Goal: Register for event/course

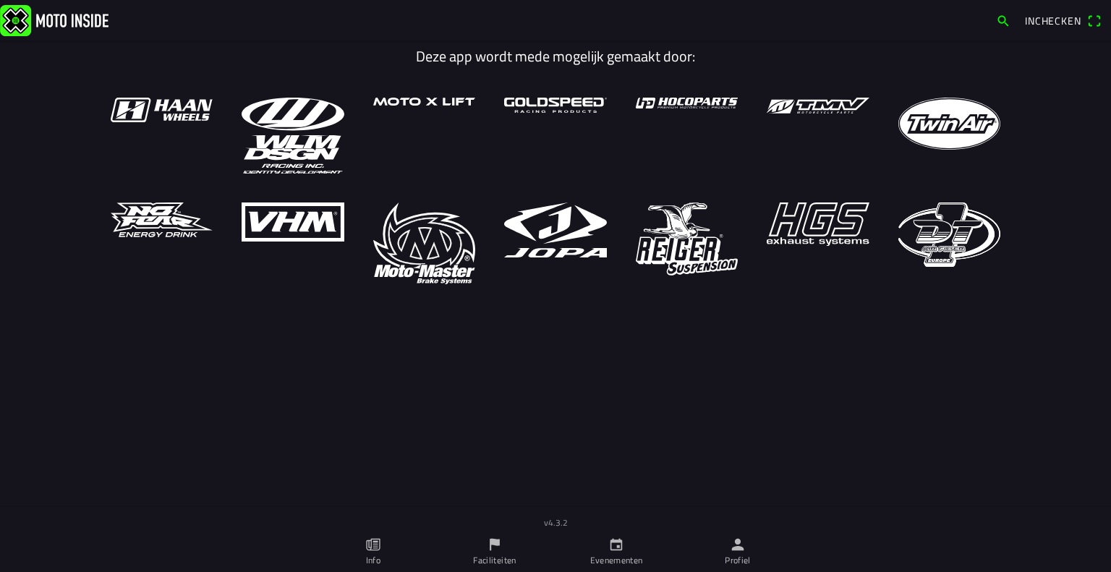
click at [604, 548] on link "Evenementen" at bounding box center [615, 551] width 121 height 40
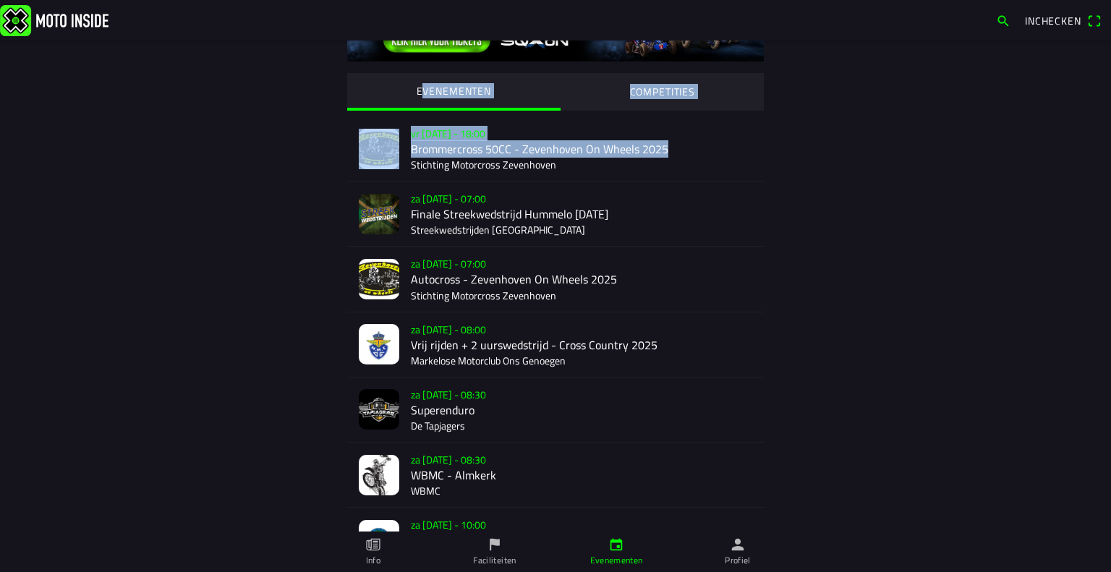
drag, startPoint x: 1110, startPoint y: 116, endPoint x: 1106, endPoint y: 155, distance: 39.9
click at [1106, 155] on main "EVENEMENTEN COMPETITIES vr [DATE] - 18:00 Brommercross 50CC - Zevenhoven On Whe…" at bounding box center [555, 305] width 1111 height 531
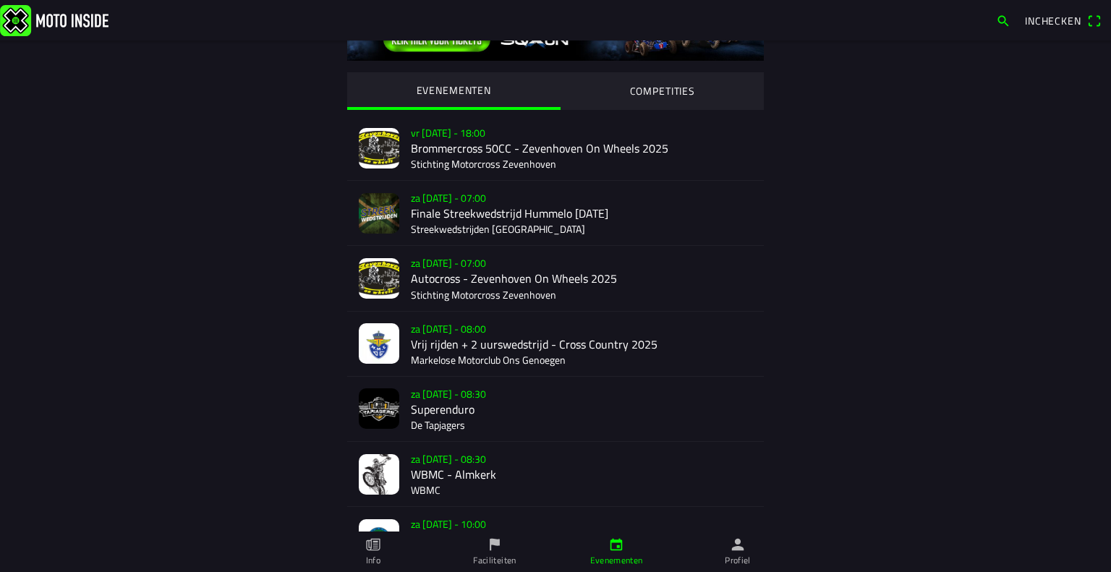
click at [980, 172] on div "EVENEMENTEN COMPETITIES vr [DATE] - 18:00 Brommercross 50CC - Zevenhoven On Whe…" at bounding box center [556, 408] width 926 height 863
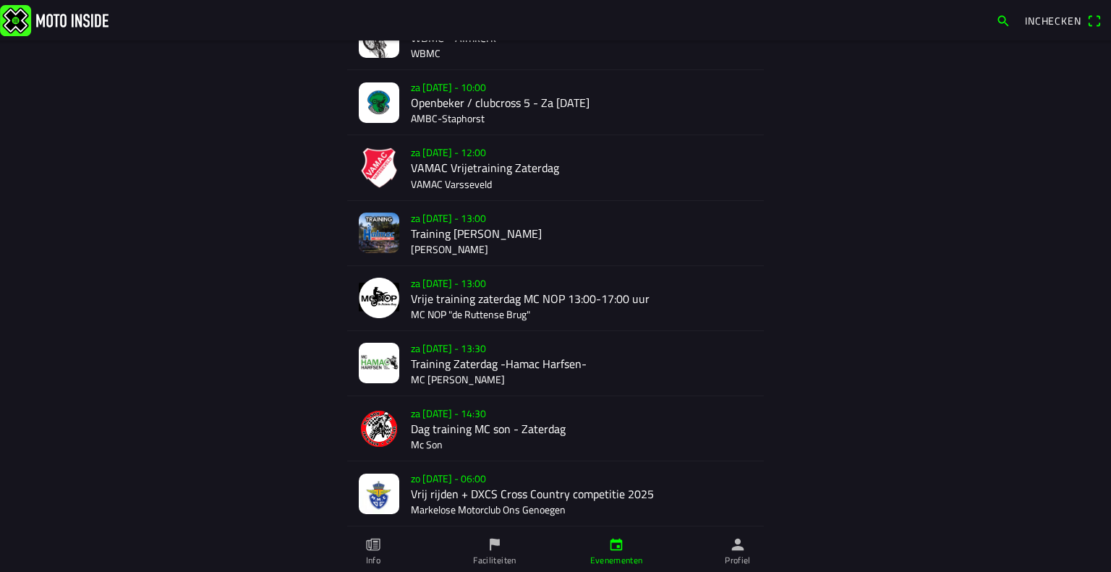
scroll to position [513, 0]
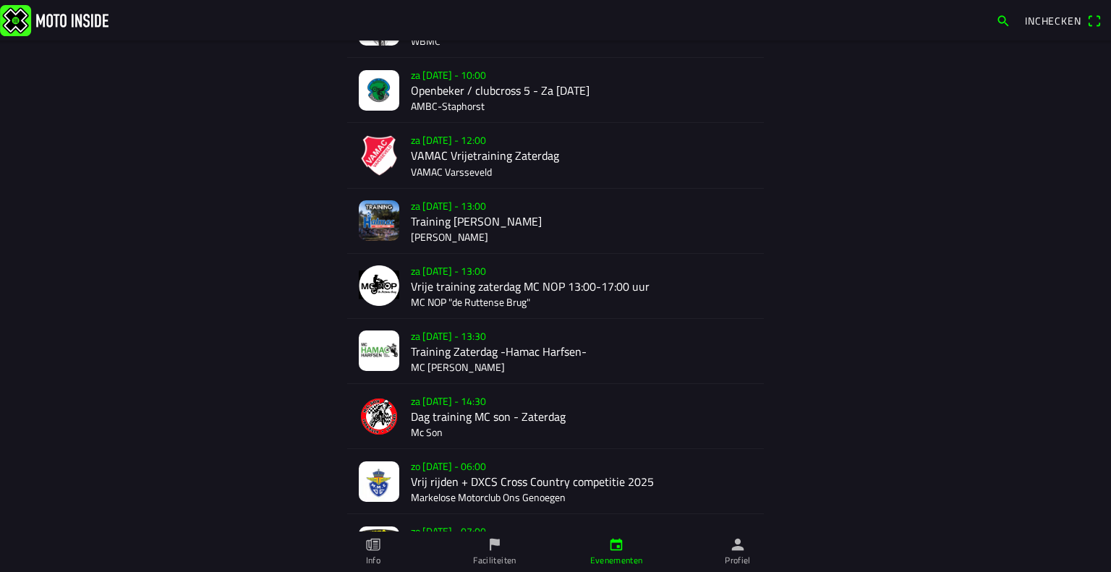
click at [416, 402] on div "za [DATE] - 14:30 Dag training MC son - Zaterdag Mc Son" at bounding box center [581, 416] width 341 height 64
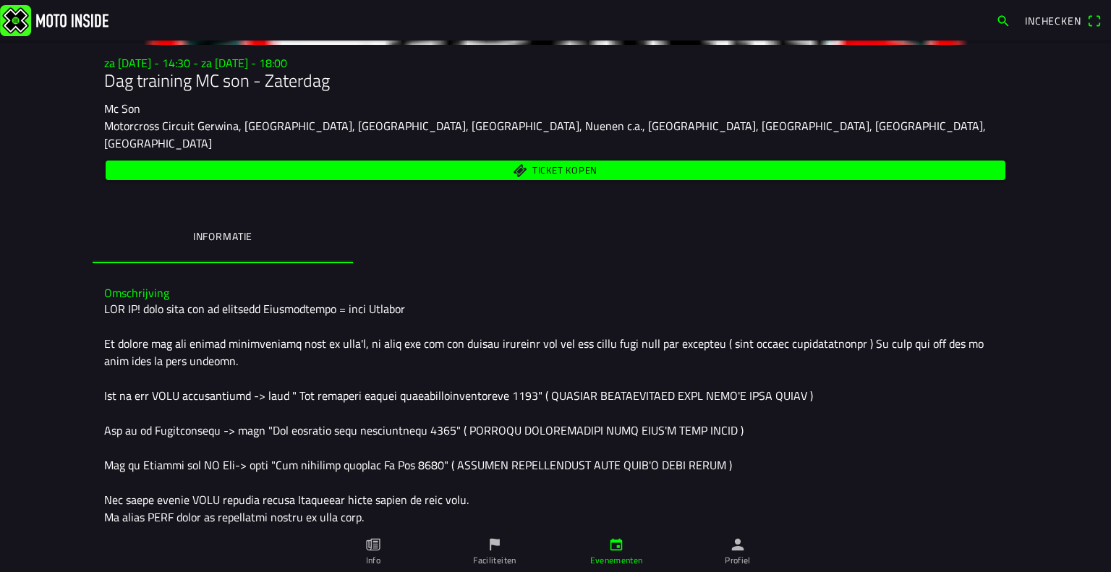
scroll to position [145, 0]
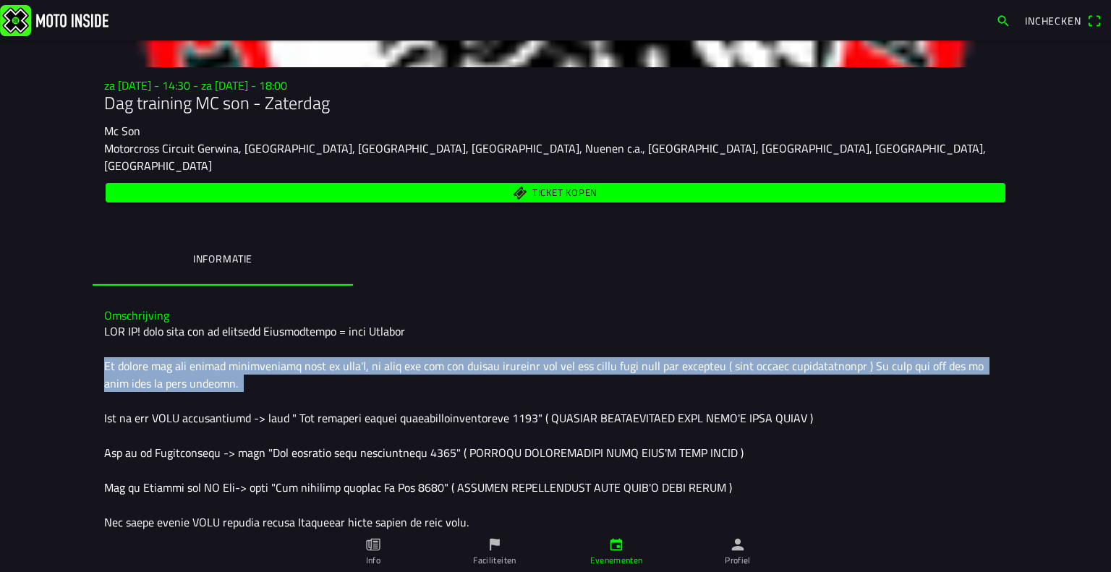
drag, startPoint x: 78, startPoint y: 337, endPoint x: 396, endPoint y: 358, distance: 318.8
click at [396, 358] on main "za [DATE] - 14:30 - za [DATE] - 18:00 Dag training MC son - Zaterdag Mc Son Mot…" at bounding box center [555, 305] width 1111 height 531
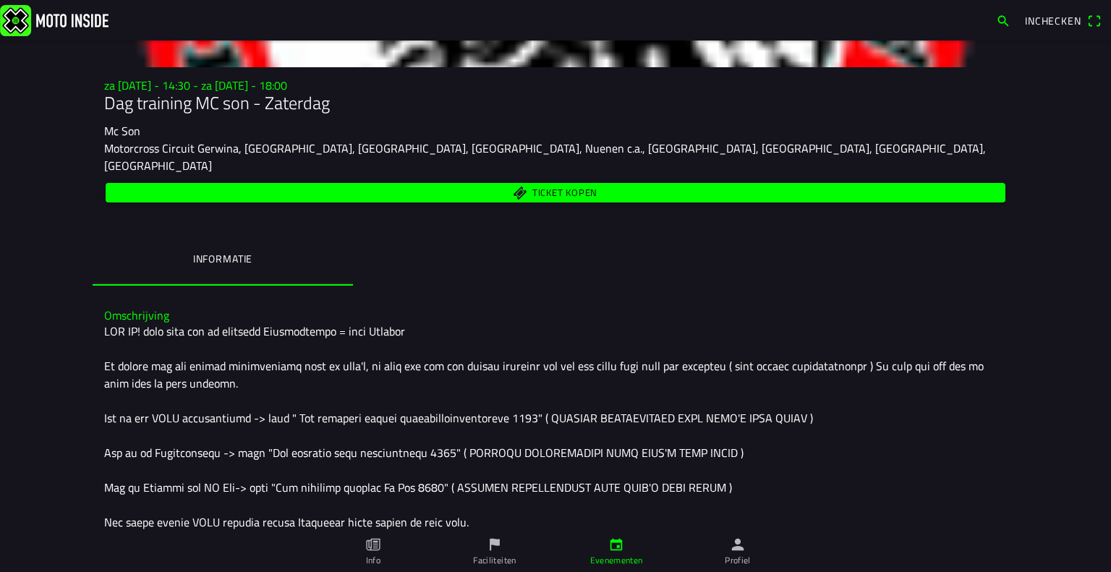
click at [374, 390] on div at bounding box center [555, 469] width 902 height 295
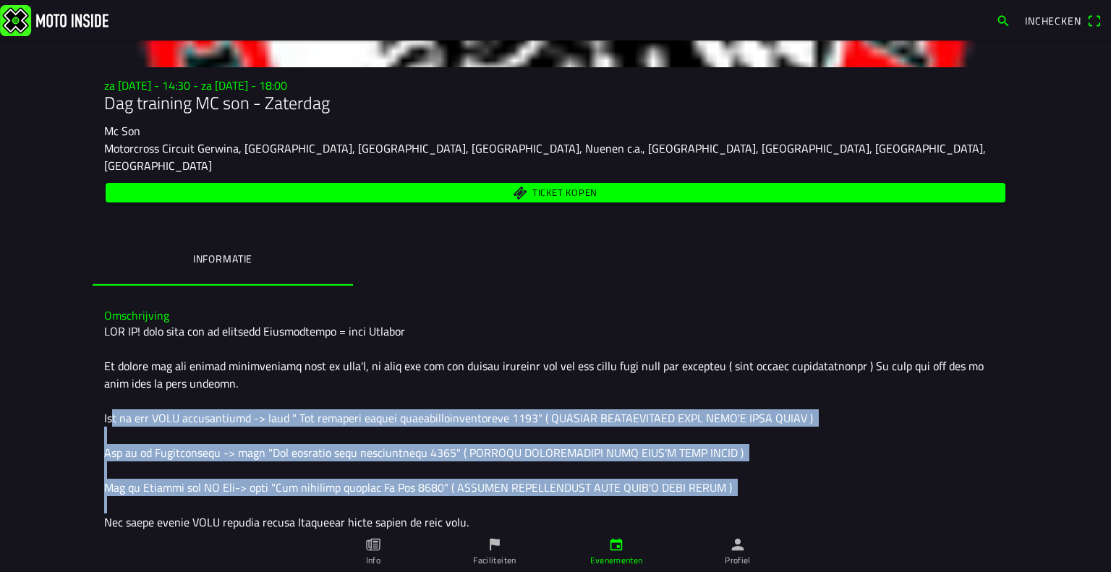
drag, startPoint x: 107, startPoint y: 398, endPoint x: 703, endPoint y: 502, distance: 604.7
click at [667, 484] on div at bounding box center [555, 469] width 902 height 295
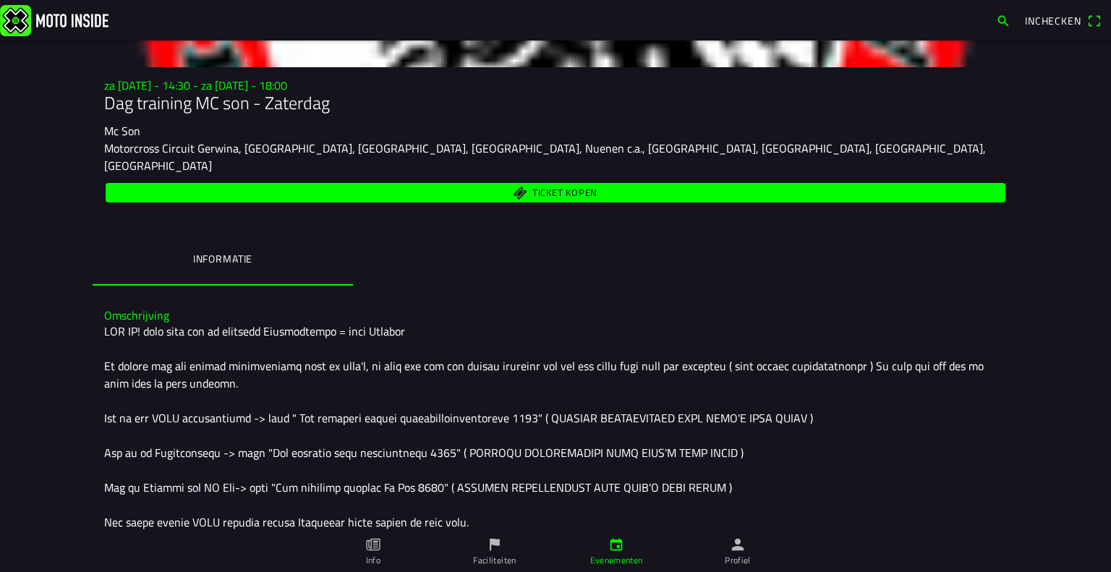
click at [717, 508] on div at bounding box center [555, 469] width 902 height 295
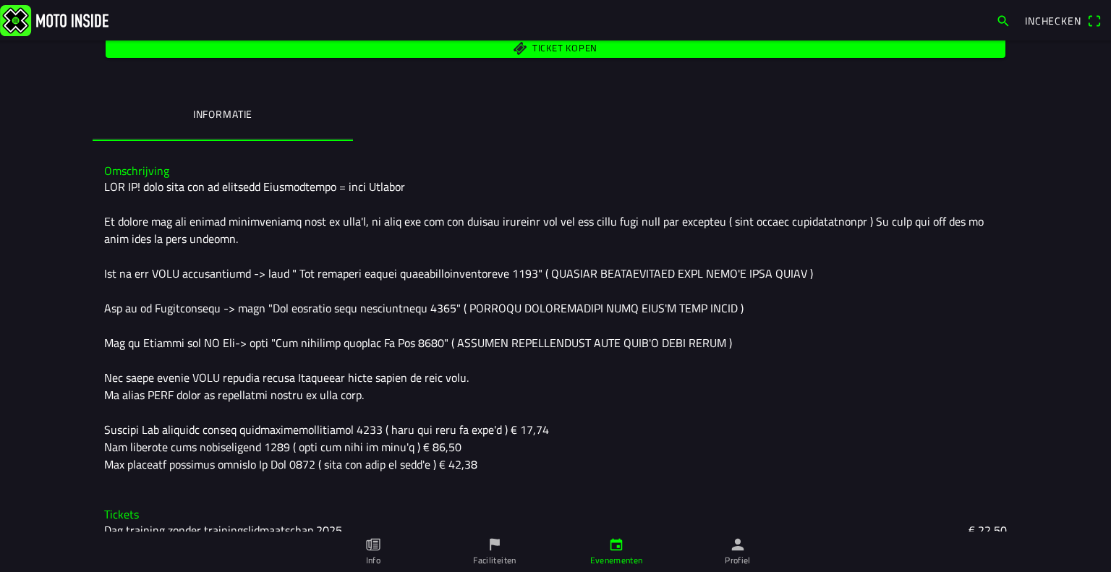
scroll to position [377, 0]
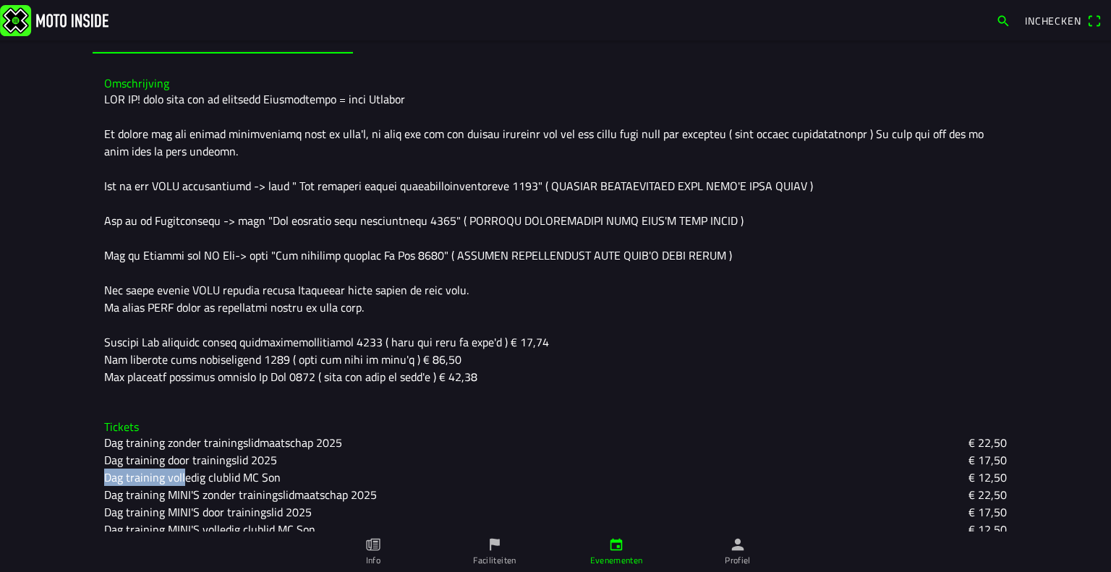
drag, startPoint x: 79, startPoint y: 454, endPoint x: 176, endPoint y: 459, distance: 97.0
click at [176, 459] on main "za [DATE] - 14:30 - za [DATE] - 18:00 Dag training MC son - Zaterdag Mc Son Mot…" at bounding box center [555, 305] width 1111 height 531
drag, startPoint x: 157, startPoint y: 480, endPoint x: 148, endPoint y: 485, distance: 10.7
click at [0, 0] on slot "Dag training MINI'S zonder trainingslidmaatschap 2025" at bounding box center [0, 0] width 0 height 0
click at [134, 454] on ion-backdrop at bounding box center [555, 286] width 1111 height 572
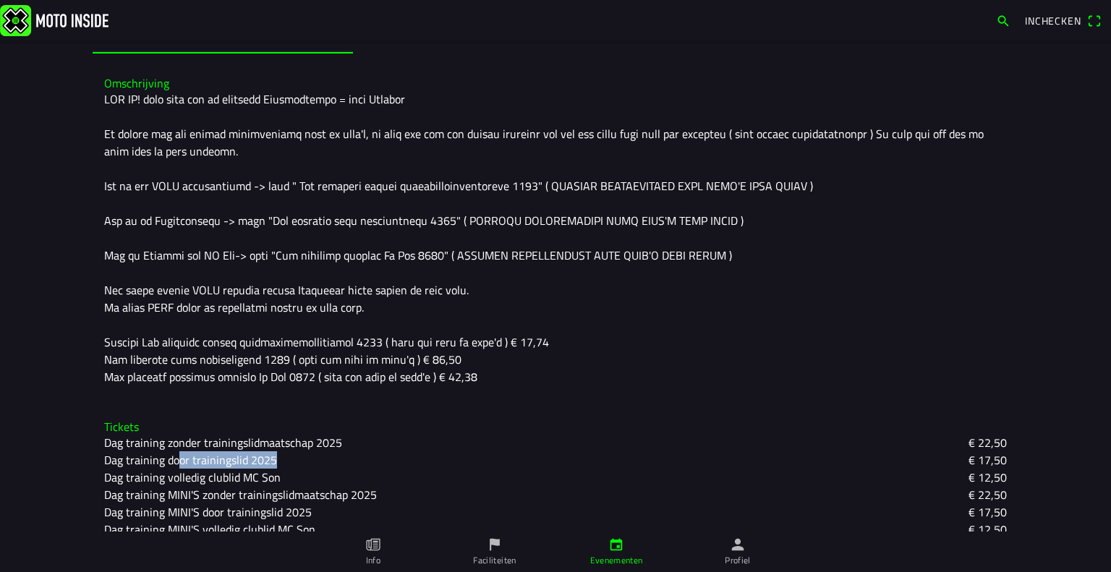
drag, startPoint x: 174, startPoint y: 439, endPoint x: 267, endPoint y: 438, distance: 92.6
click at [0, 0] on slot "Dag training door trainingslid 2025" at bounding box center [0, 0] width 0 height 0
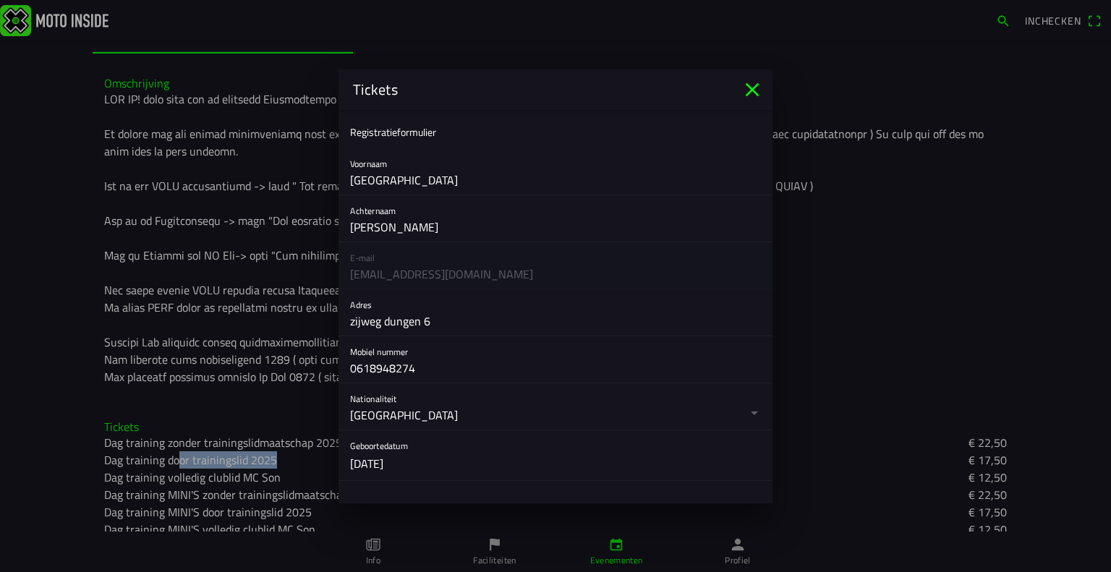
click at [557, 450] on button "button" at bounding box center [561, 455] width 422 height 50
click at [891, 328] on ion-backdrop at bounding box center [555, 286] width 1111 height 572
click at [892, 326] on ion-backdrop at bounding box center [555, 286] width 1111 height 572
click at [745, 82] on icon "close" at bounding box center [751, 89] width 23 height 23
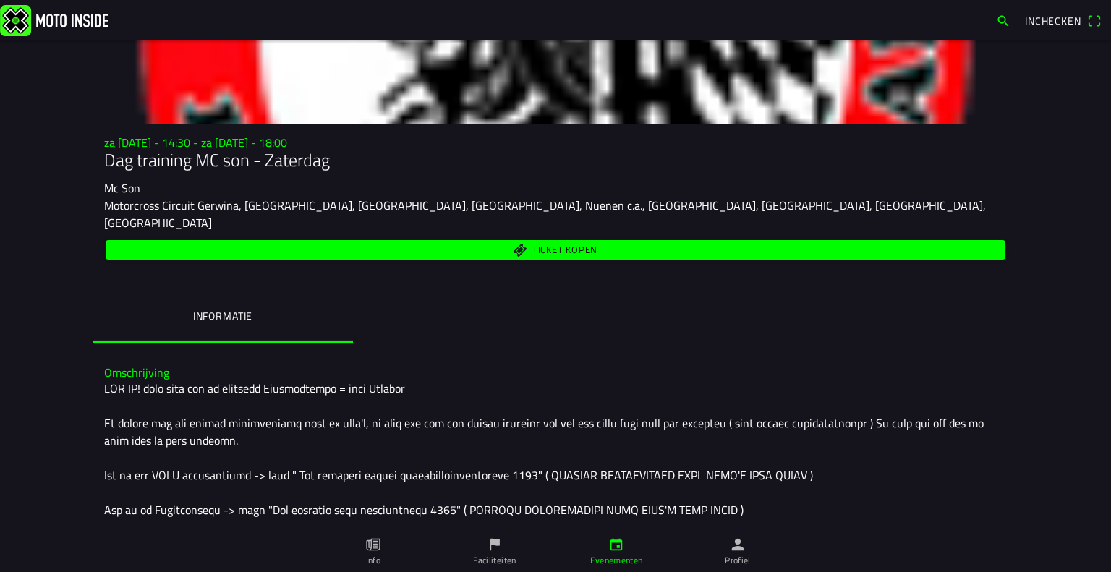
scroll to position [15, 0]
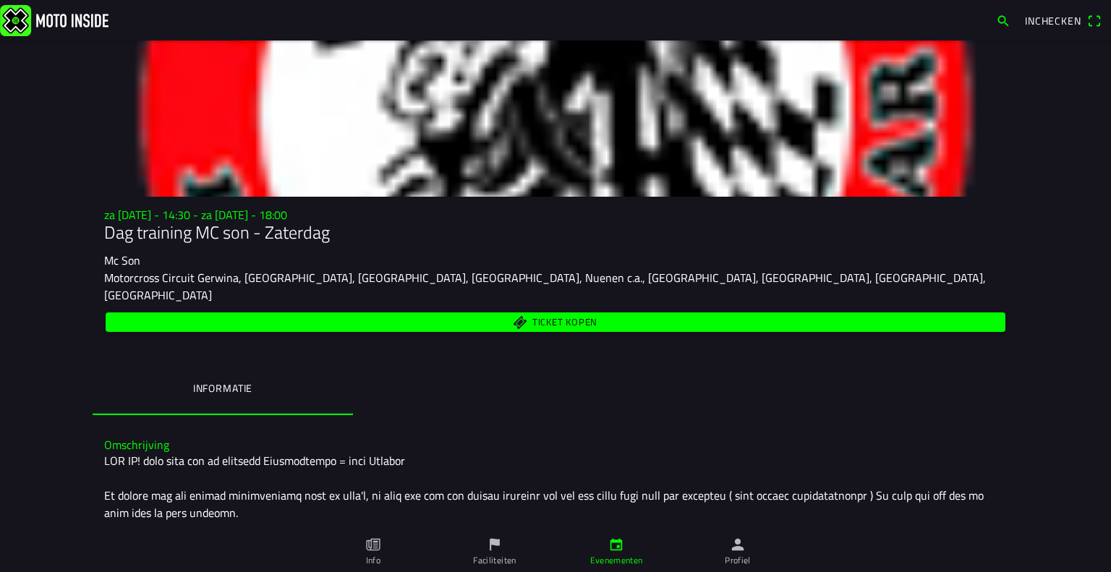
drag, startPoint x: 150, startPoint y: 213, endPoint x: 322, endPoint y: 221, distance: 171.5
click at [321, 220] on div "za [DATE] - 14:30 - za [DATE] - 18:00 Dag training MC son - Zaterdag Mc Son Mot…" at bounding box center [556, 271] width 926 height 127
click at [400, 240] on h1 "Dag training MC son - Zaterdag" at bounding box center [555, 232] width 902 height 21
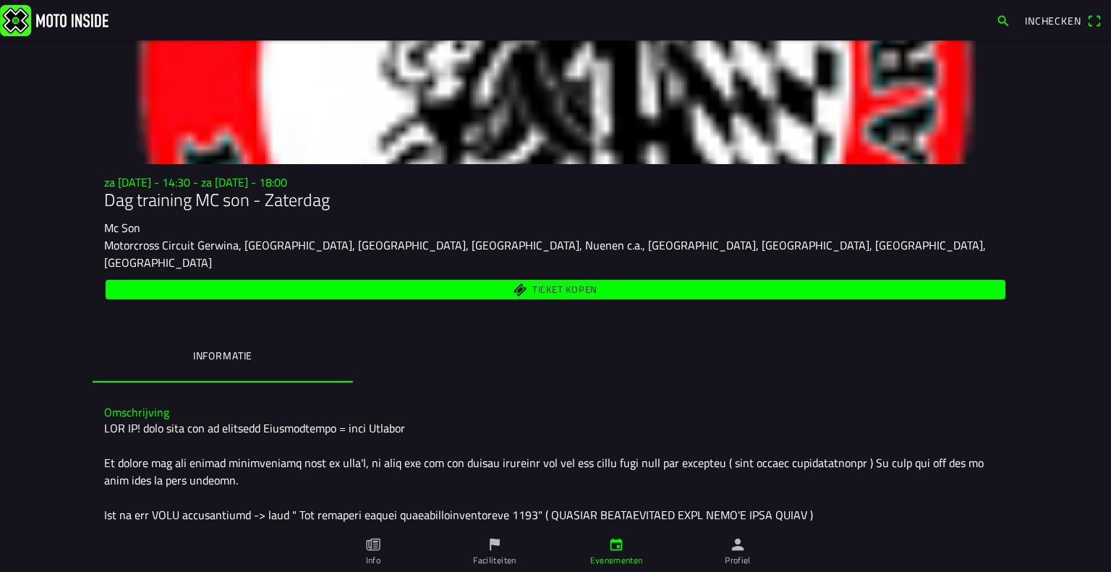
scroll to position [0, 0]
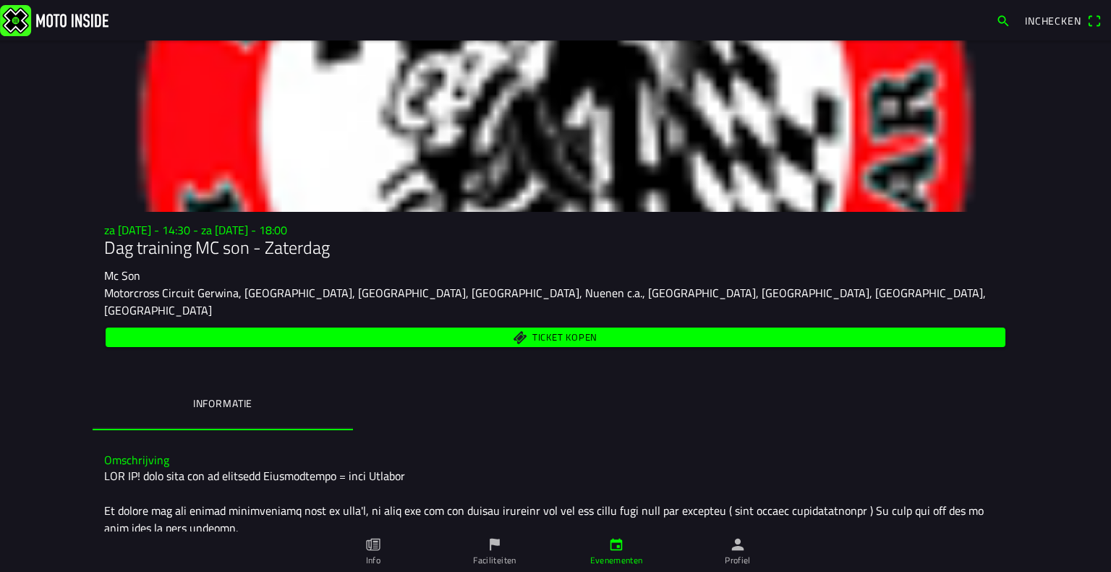
click at [98, 15] on img at bounding box center [54, 19] width 108 height 31
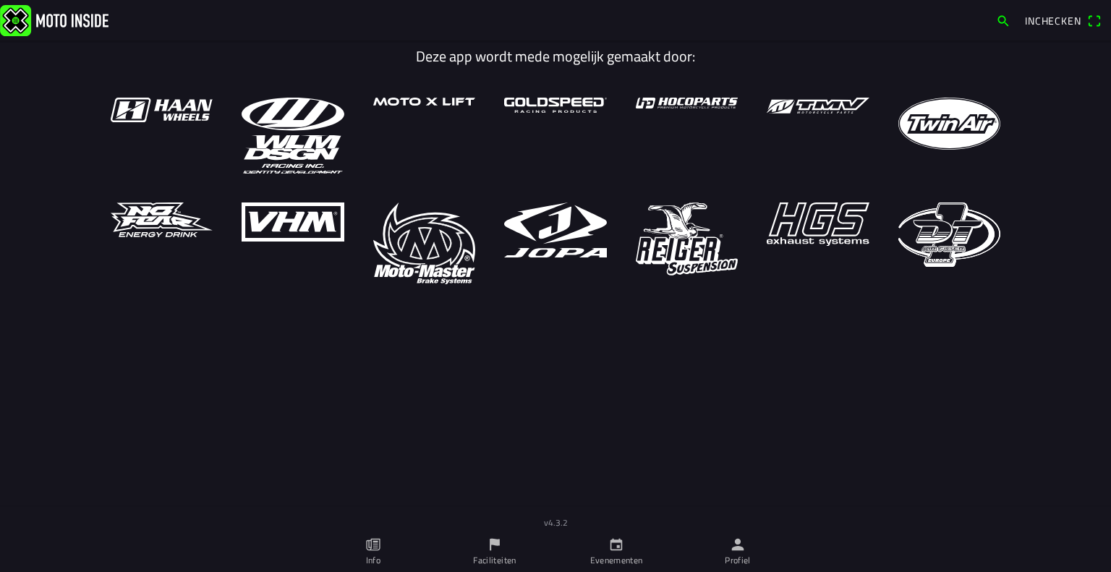
click at [665, 567] on link "Evenementen" at bounding box center [615, 551] width 121 height 40
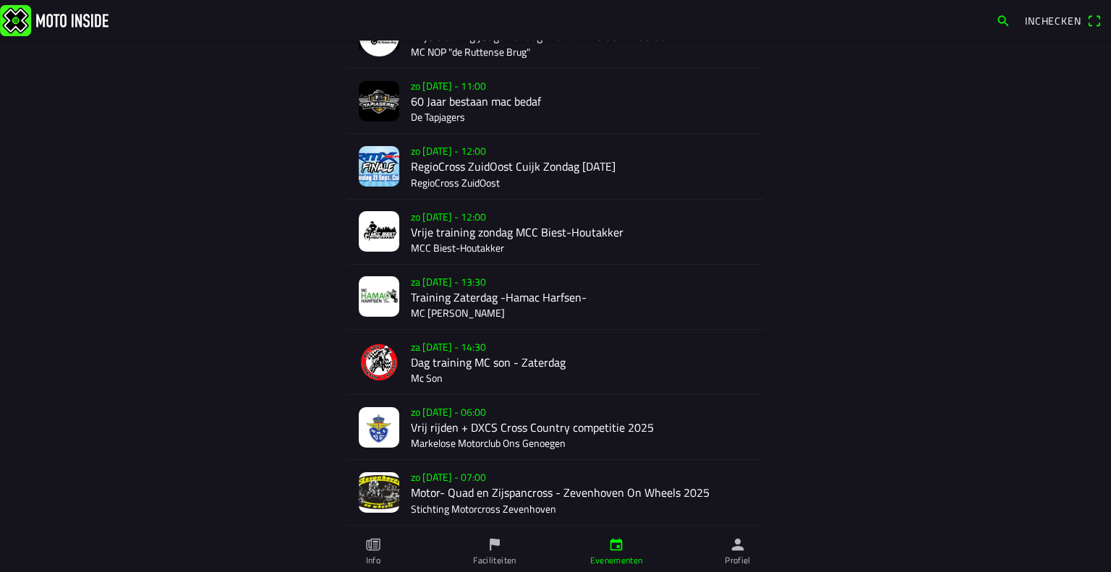
scroll to position [1273, 0]
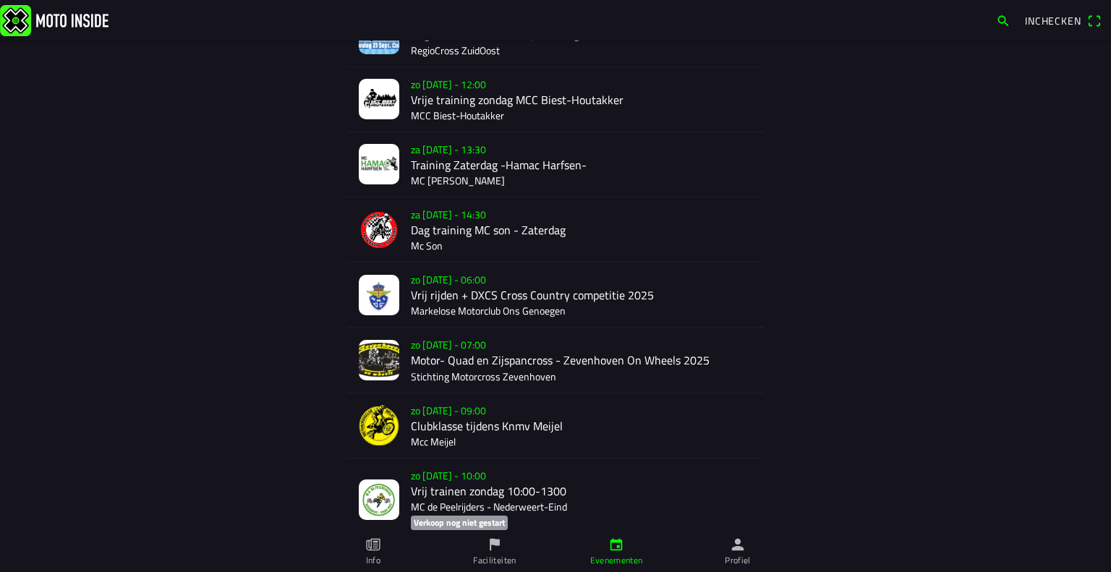
scroll to position [1298, 0]
